Goal: Task Accomplishment & Management: Use online tool/utility

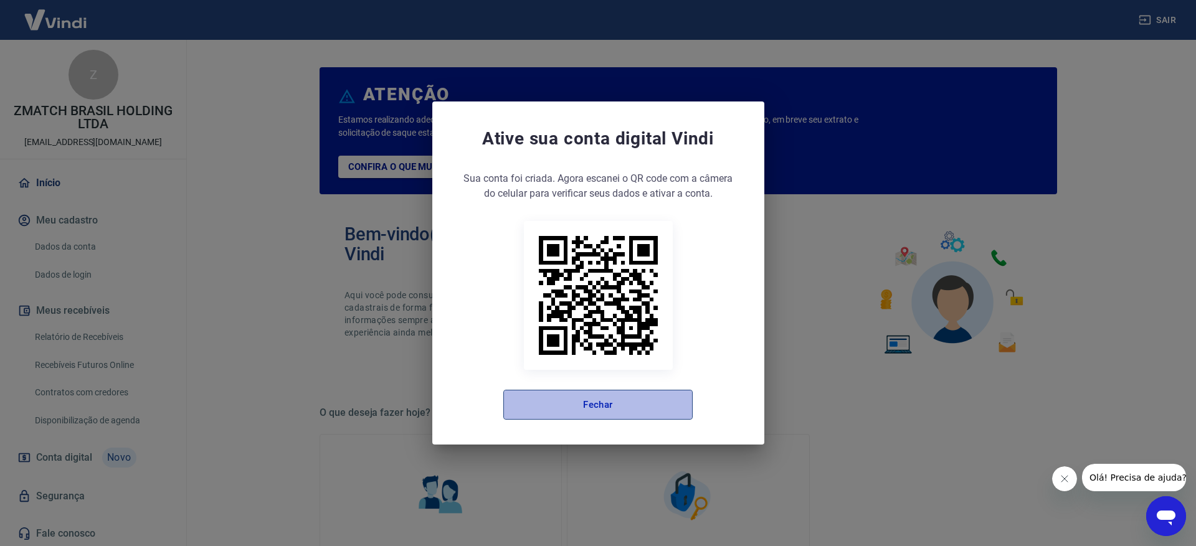
click at [603, 398] on button "Fechar" at bounding box center [597, 405] width 189 height 30
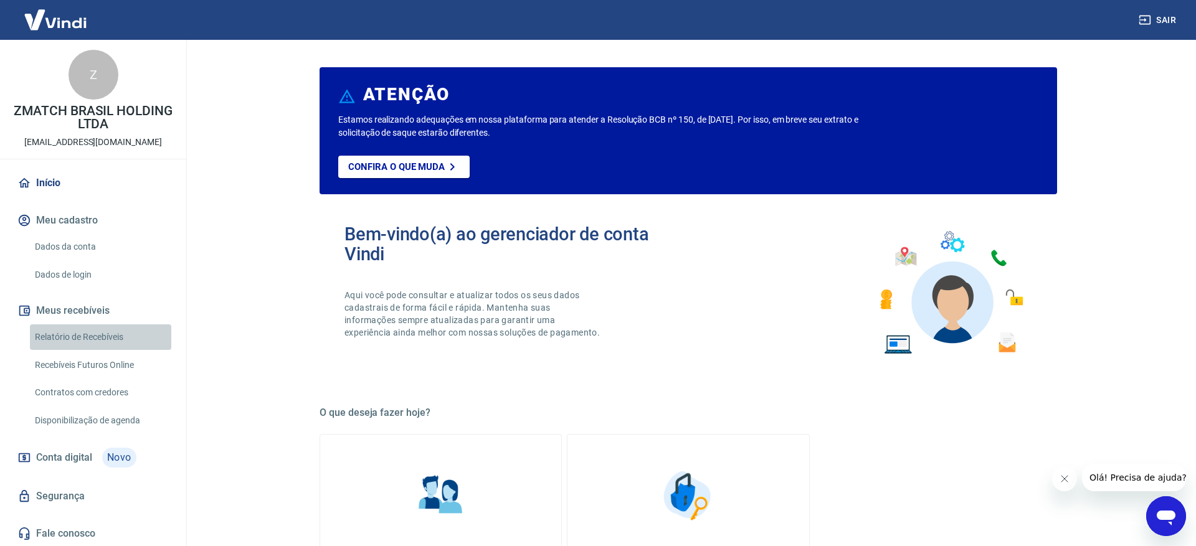
click at [112, 340] on link "Relatório de Recebíveis" at bounding box center [100, 338] width 141 height 26
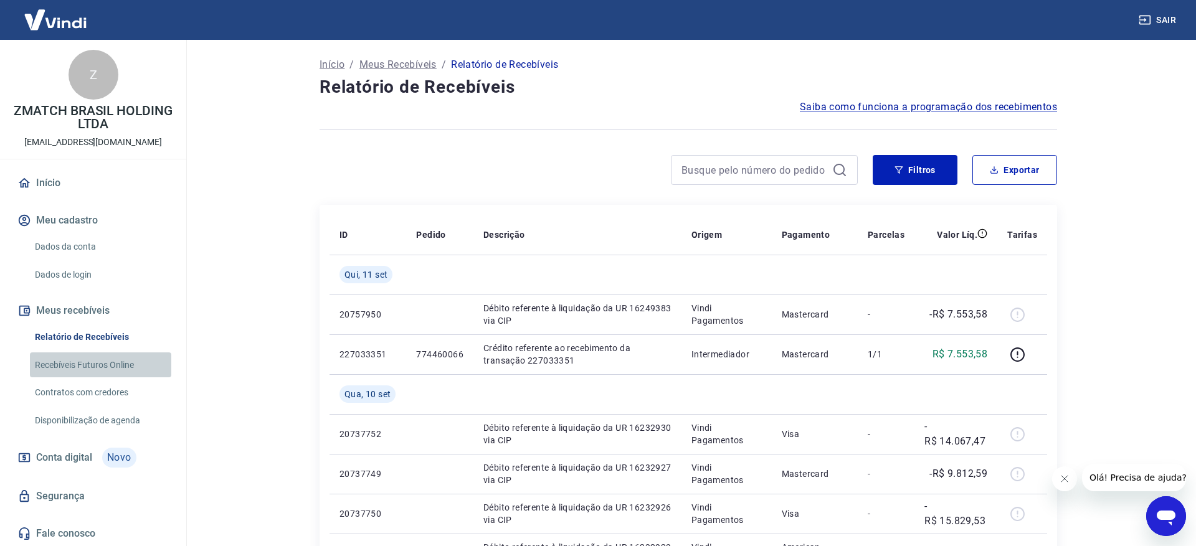
click at [98, 361] on link "Recebíveis Futuros Online" at bounding box center [100, 366] width 141 height 26
